Goal: Task Accomplishment & Management: Use online tool/utility

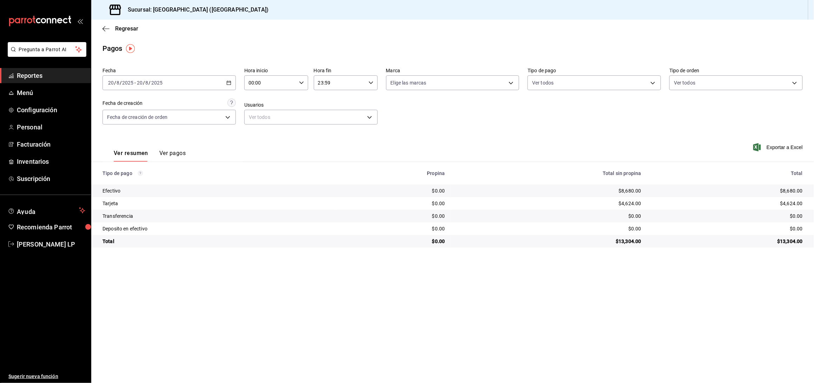
click at [229, 80] on icon "button" at bounding box center [228, 82] width 5 height 5
click at [207, 47] on div "Pagos" at bounding box center [452, 48] width 722 height 11
click at [38, 75] on span "Reportes" at bounding box center [51, 75] width 68 height 9
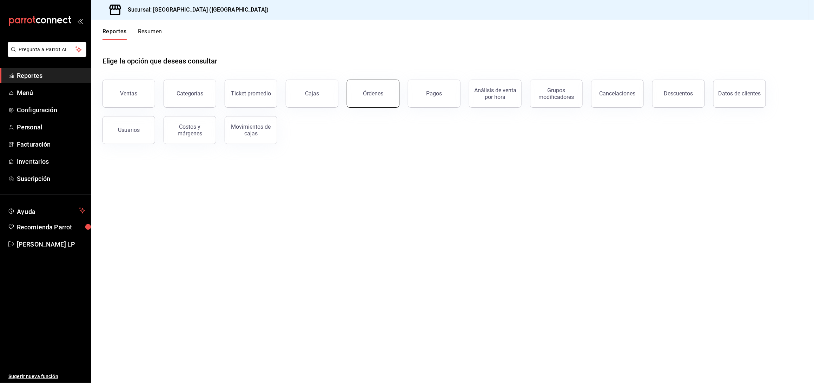
click at [395, 98] on button "Órdenes" at bounding box center [373, 94] width 53 height 28
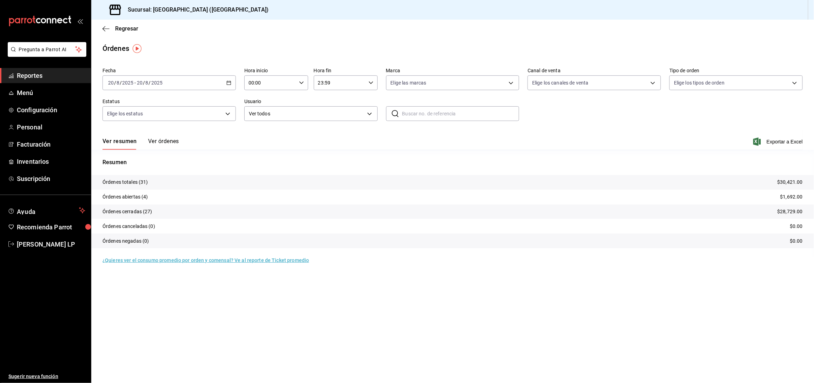
click at [229, 85] on \(Stroke\) "button" at bounding box center [229, 83] width 4 height 4
click at [127, 180] on span "Rango de fechas" at bounding box center [135, 182] width 54 height 7
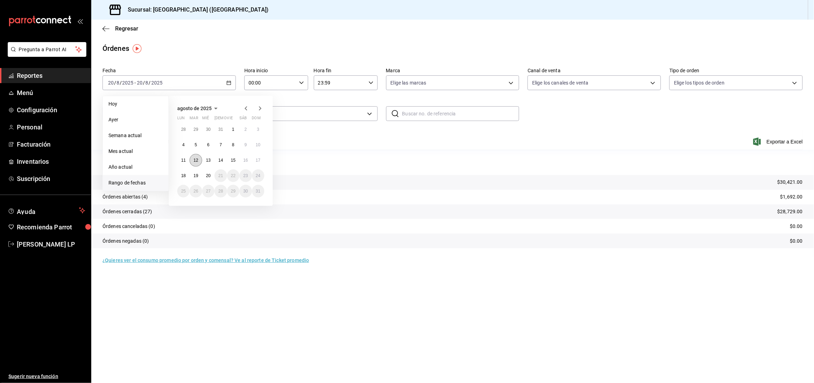
click at [197, 160] on abbr "12" at bounding box center [195, 160] width 5 height 5
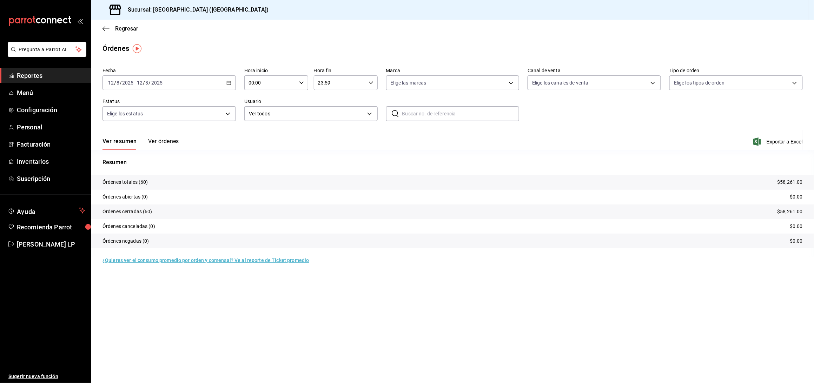
click at [163, 141] on button "Ver órdenes" at bounding box center [163, 144] width 31 height 12
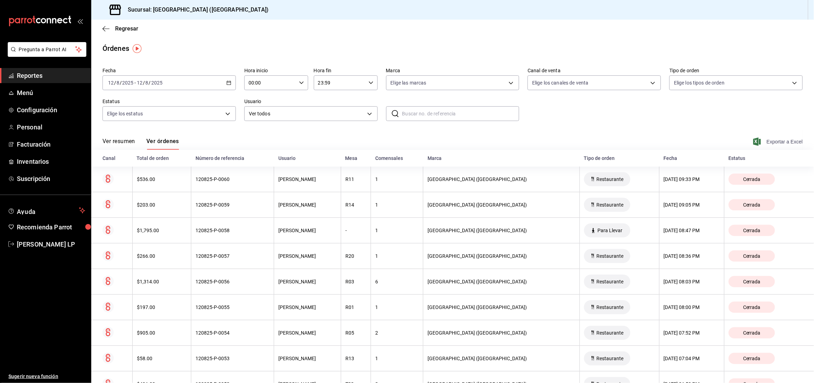
click at [770, 141] on span "Exportar a Excel" at bounding box center [778, 142] width 48 height 8
click at [756, 47] on div "Órdenes" at bounding box center [452, 48] width 722 height 11
click at [227, 82] on icon "button" at bounding box center [228, 82] width 5 height 5
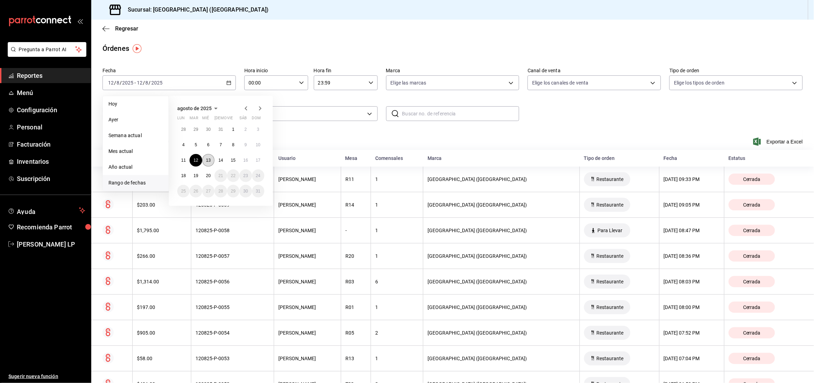
click at [207, 161] on abbr "13" at bounding box center [208, 160] width 5 height 5
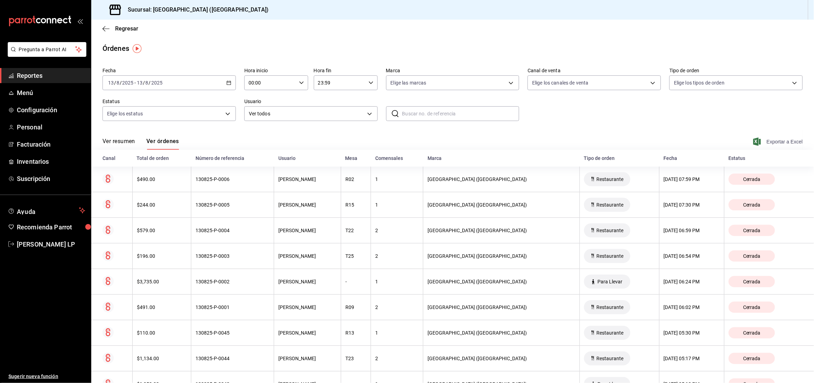
click at [771, 143] on span "Exportar a Excel" at bounding box center [778, 142] width 48 height 8
click at [226, 82] on icon "button" at bounding box center [228, 82] width 5 height 5
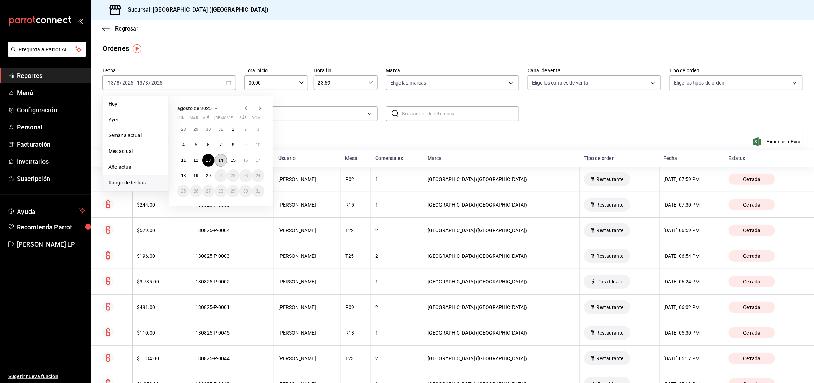
click at [219, 162] on abbr "14" at bounding box center [220, 160] width 5 height 5
click at [219, 161] on abbr "14" at bounding box center [220, 160] width 5 height 5
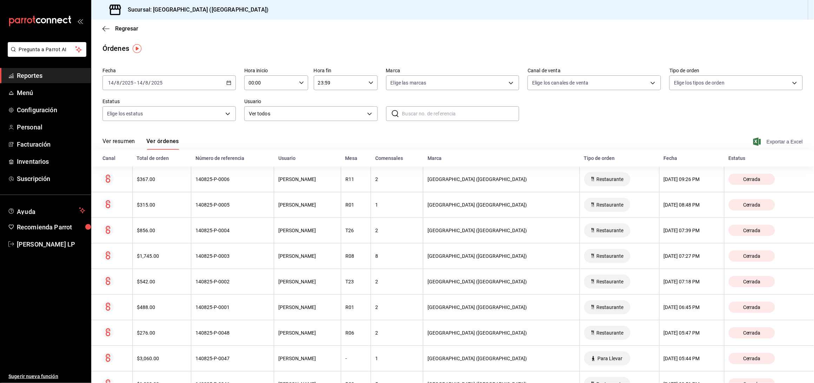
click at [772, 143] on span "Exportar a Excel" at bounding box center [778, 142] width 48 height 8
click at [50, 241] on span "[PERSON_NAME] LP" at bounding box center [51, 244] width 68 height 9
